Goal: Task Accomplishment & Management: Manage account settings

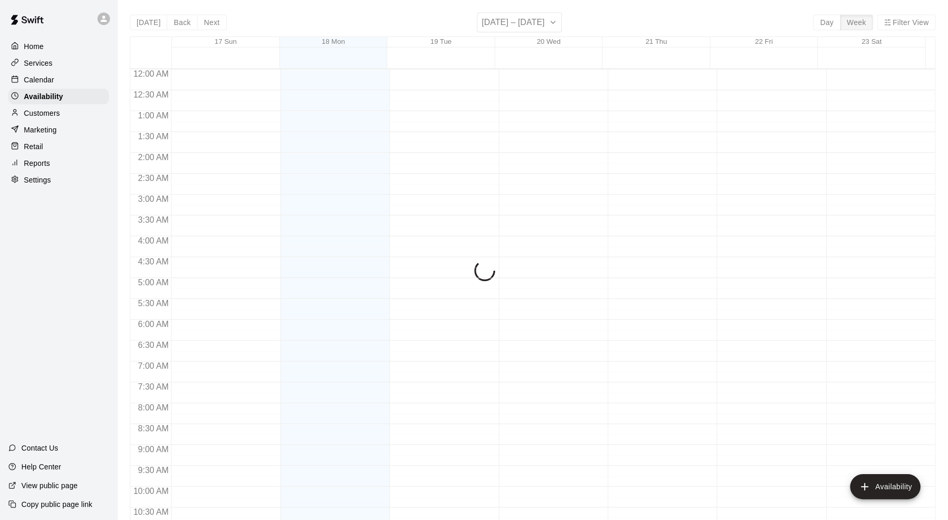
scroll to position [520, 0]
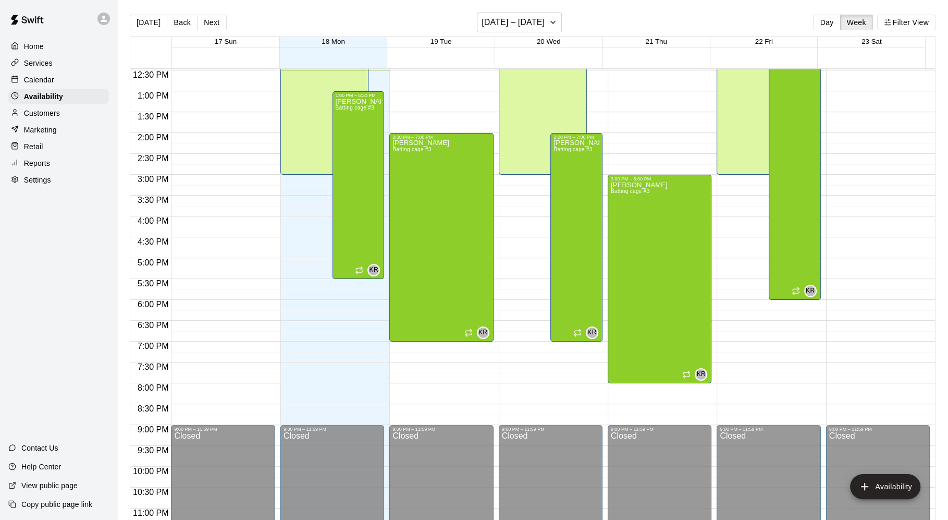
click at [60, 79] on div "Calendar" at bounding box center [58, 80] width 101 height 16
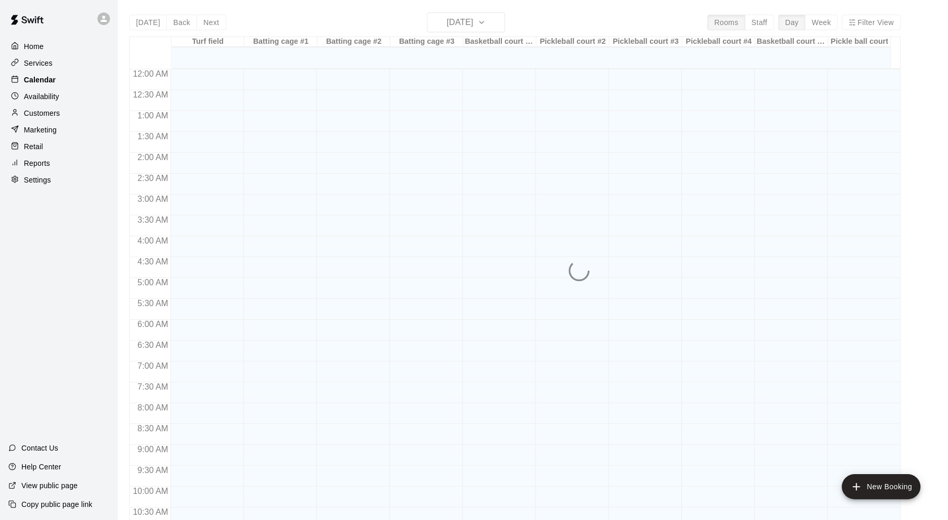
scroll to position [506, 0]
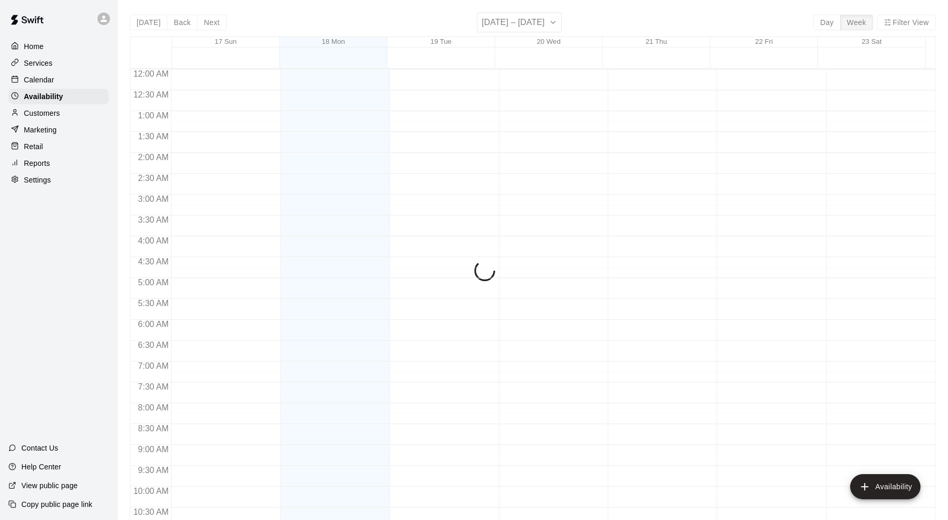
scroll to position [537, 0]
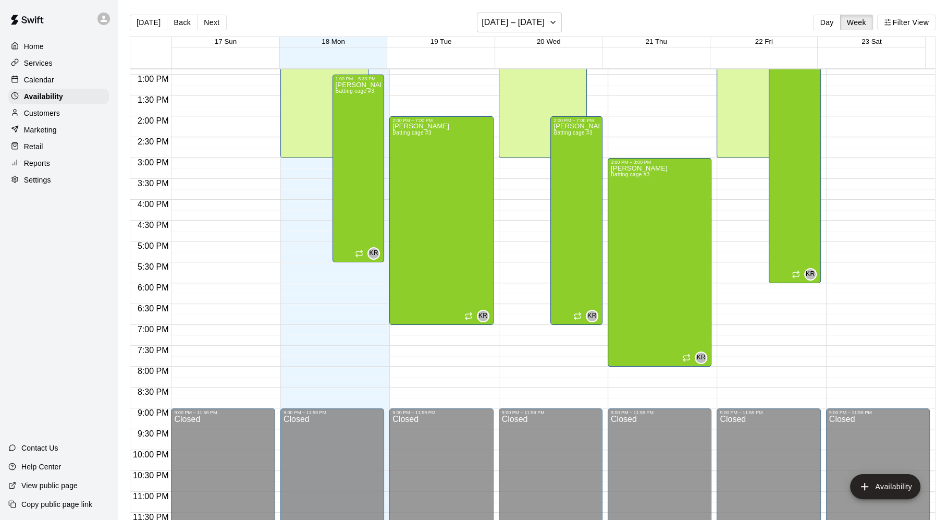
drag, startPoint x: 54, startPoint y: 82, endPoint x: 61, endPoint y: 79, distance: 7.9
click at [55, 82] on div "Calendar" at bounding box center [58, 80] width 101 height 16
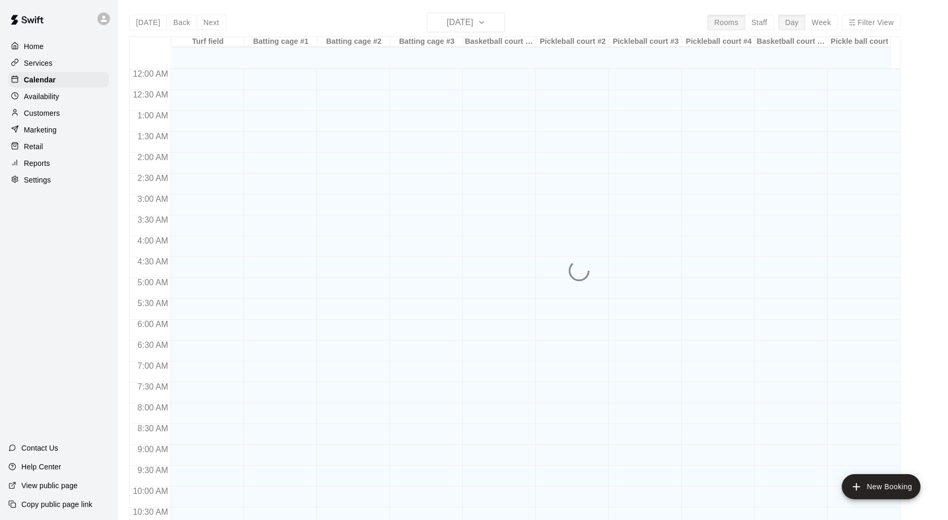
scroll to position [506, 0]
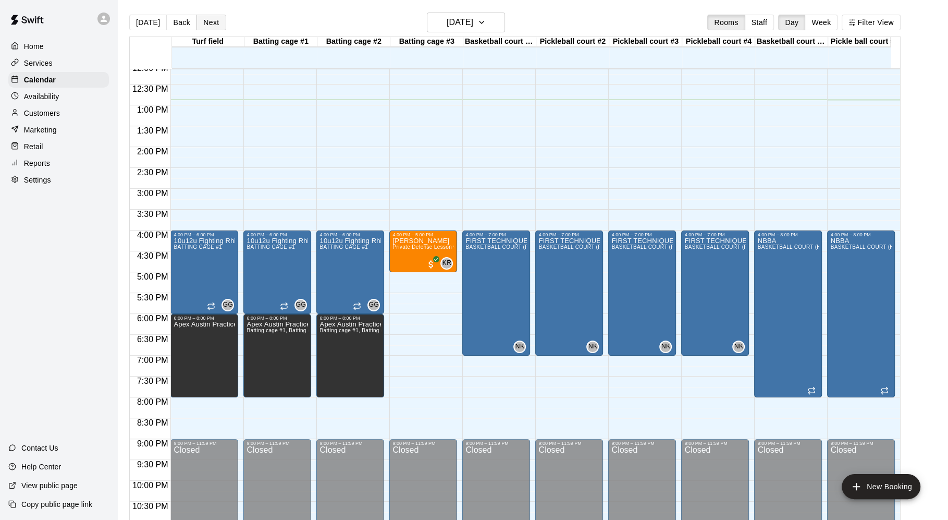
click at [208, 22] on button "Next" at bounding box center [210, 23] width 29 height 16
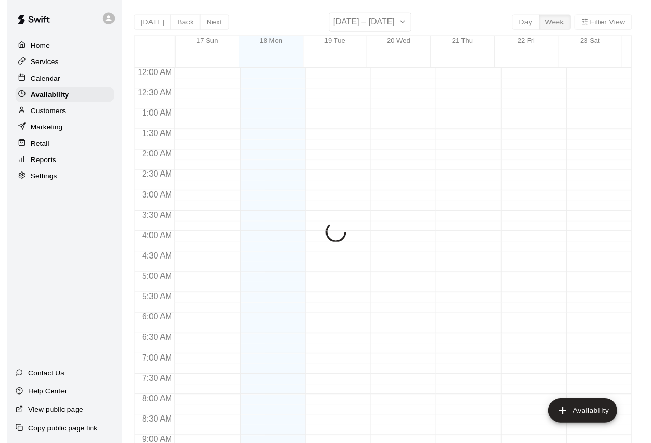
scroll to position [555, 0]
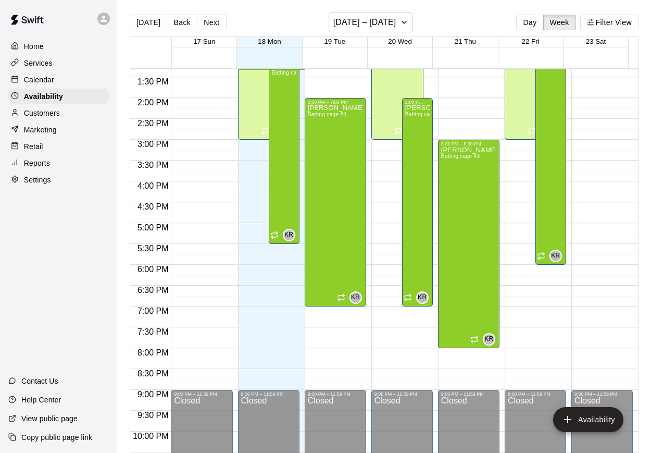
click at [43, 83] on p "Calendar" at bounding box center [39, 80] width 30 height 10
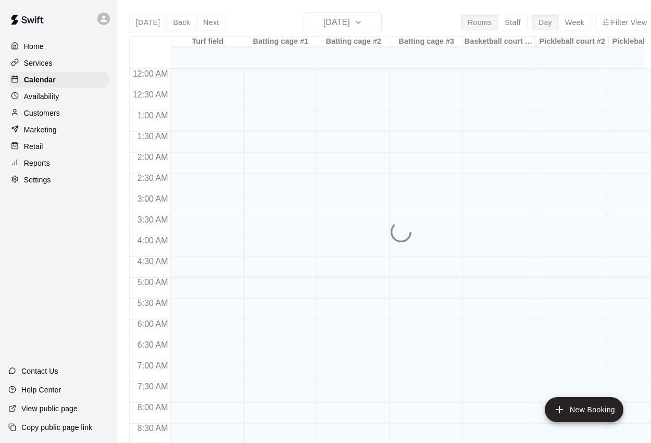
scroll to position [555, 0]
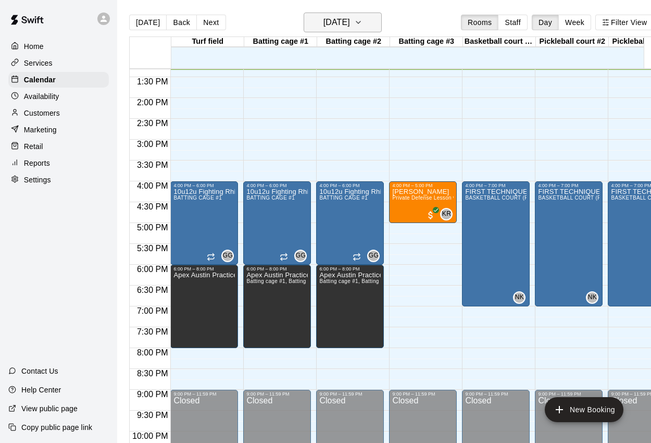
click at [369, 17] on button "[DATE]" at bounding box center [343, 23] width 78 height 20
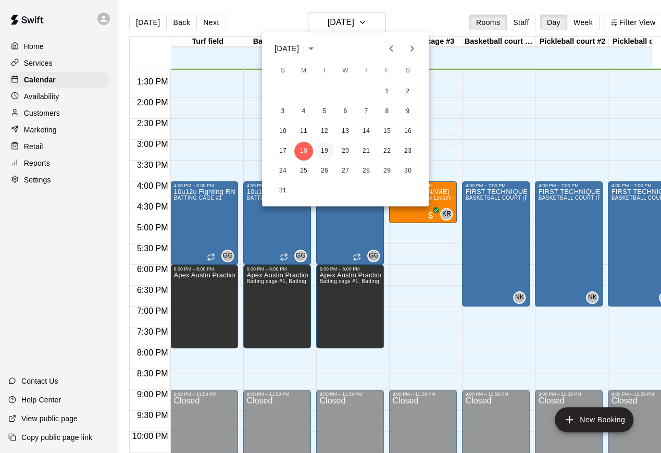
click at [322, 147] on button "19" at bounding box center [324, 151] width 19 height 19
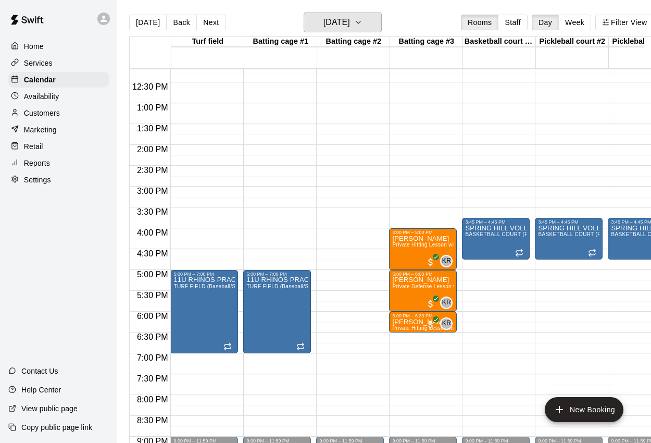
scroll to position [509, 0]
